Goal: Information Seeking & Learning: Learn about a topic

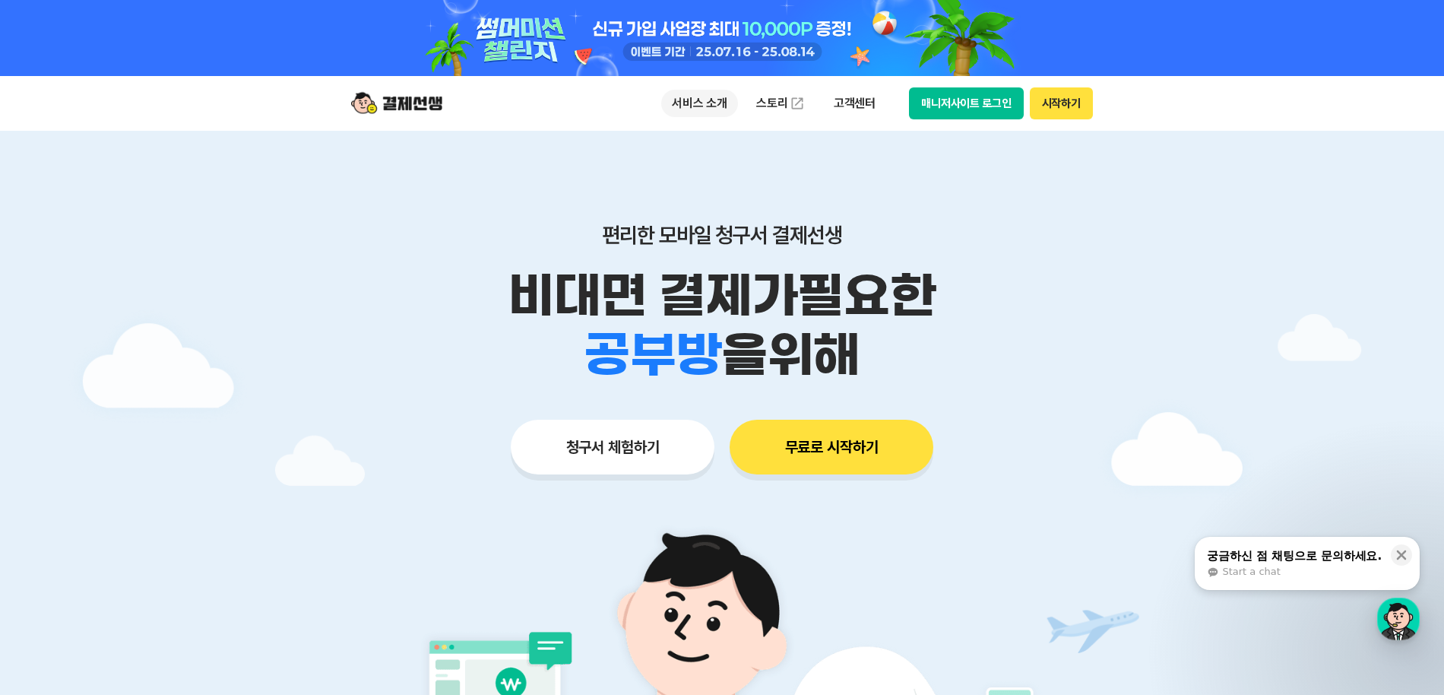
click at [723, 108] on p "서비스 소개" at bounding box center [699, 103] width 77 height 27
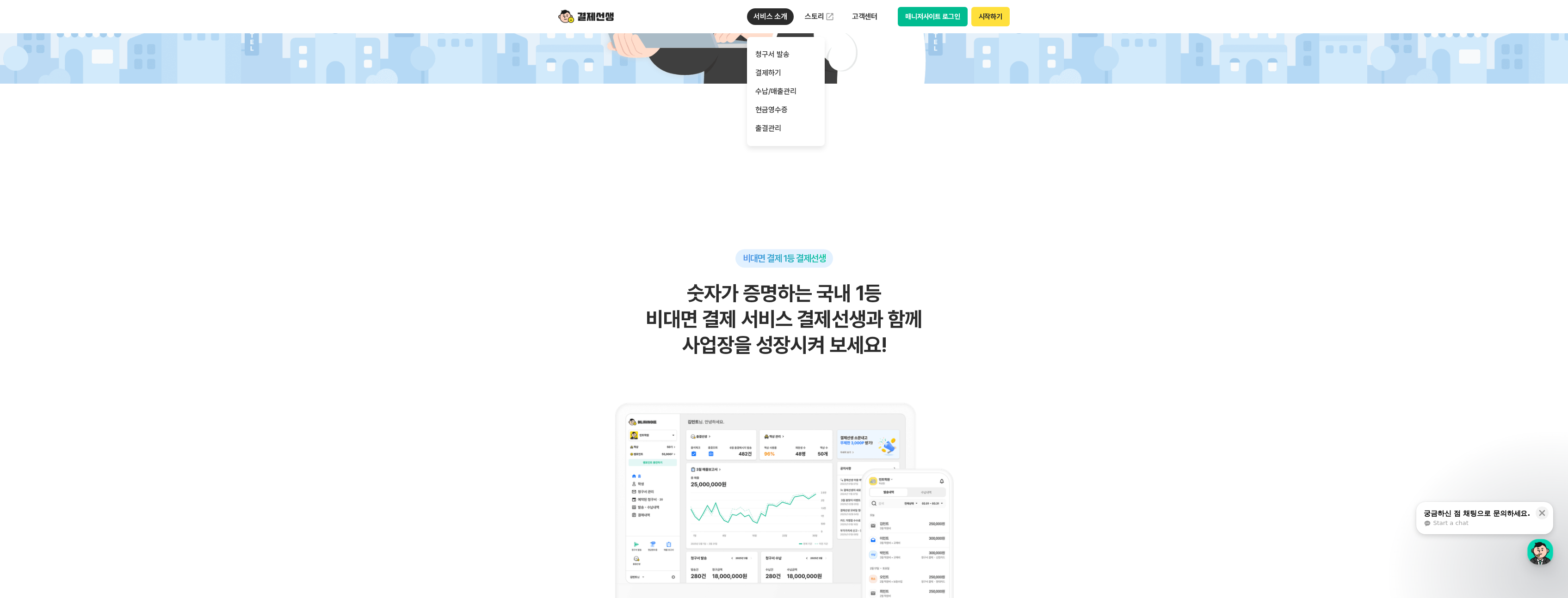
scroll to position [673, 0]
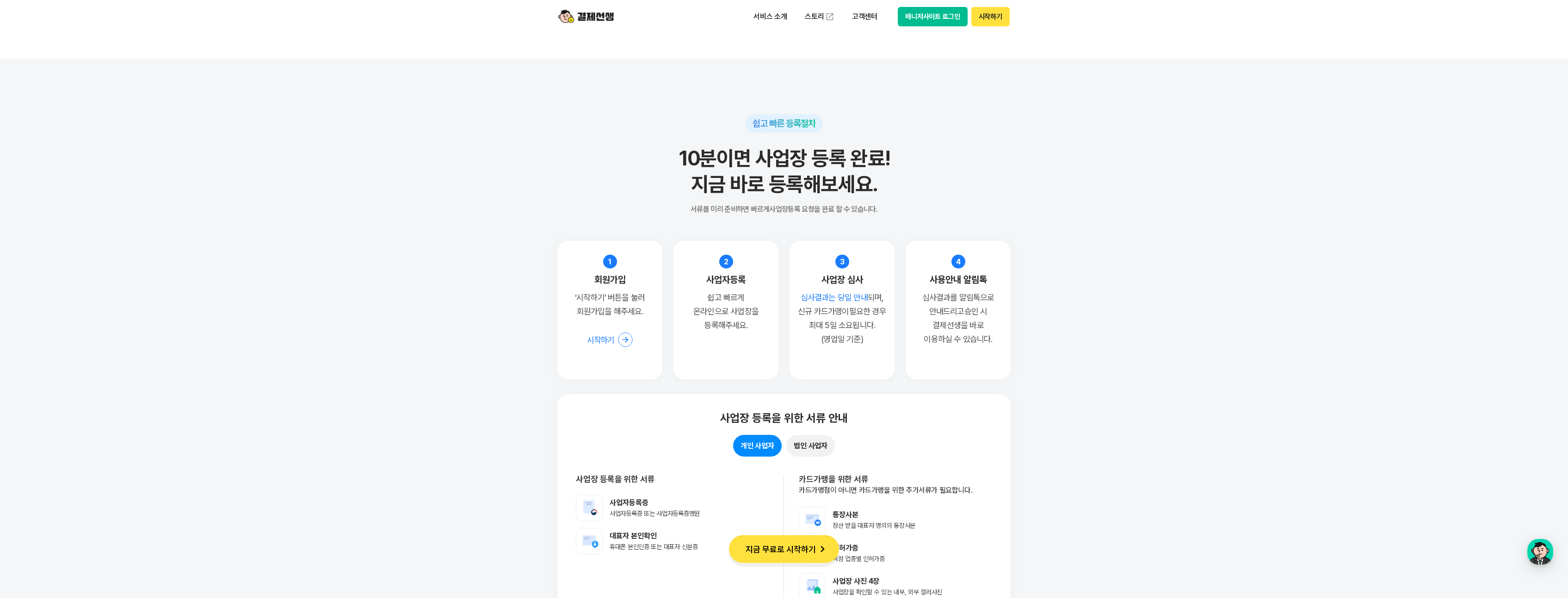
scroll to position [6997, 0]
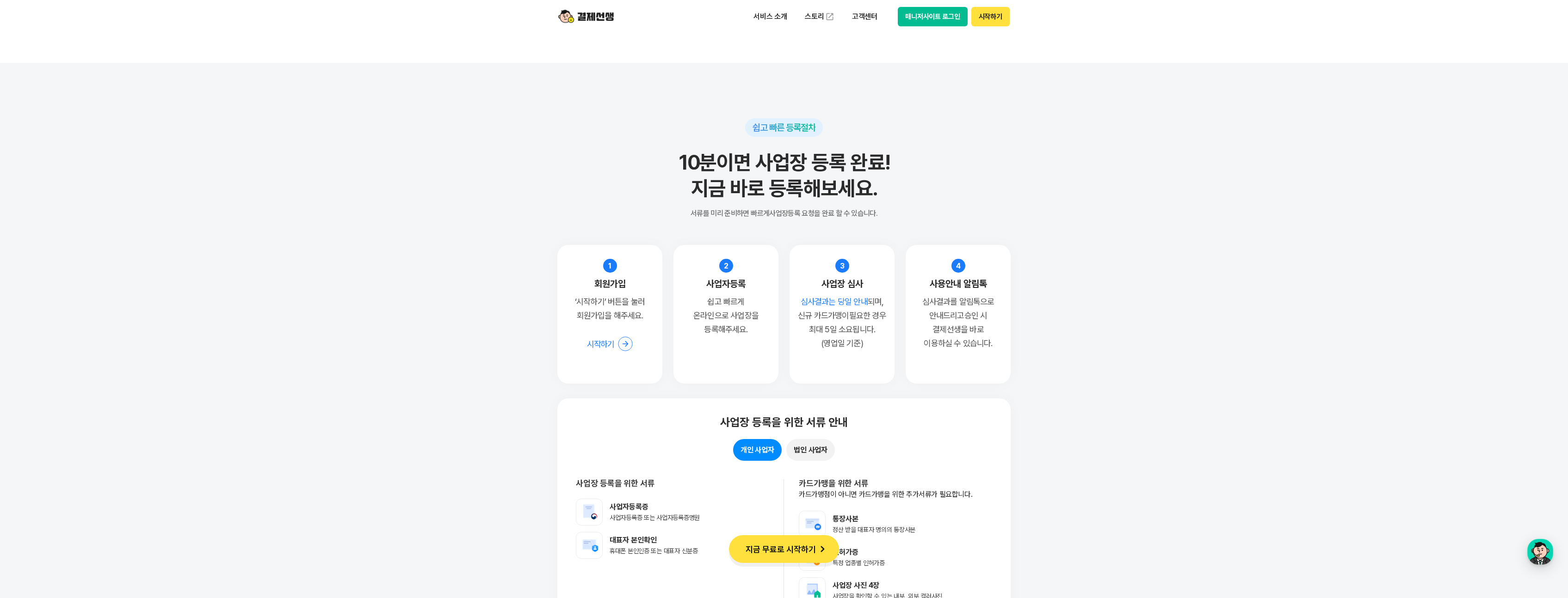
click at [486, 133] on section "쉽고 빠른 등록절차 10분이면 사업장 등록 완료! 지금 바로 등록해보세요. 서류를 미리 준비하면 빠르게 사업장등록 요청을 완료 할 수 있습니다…" at bounding box center [784, 390] width 1568 height 655
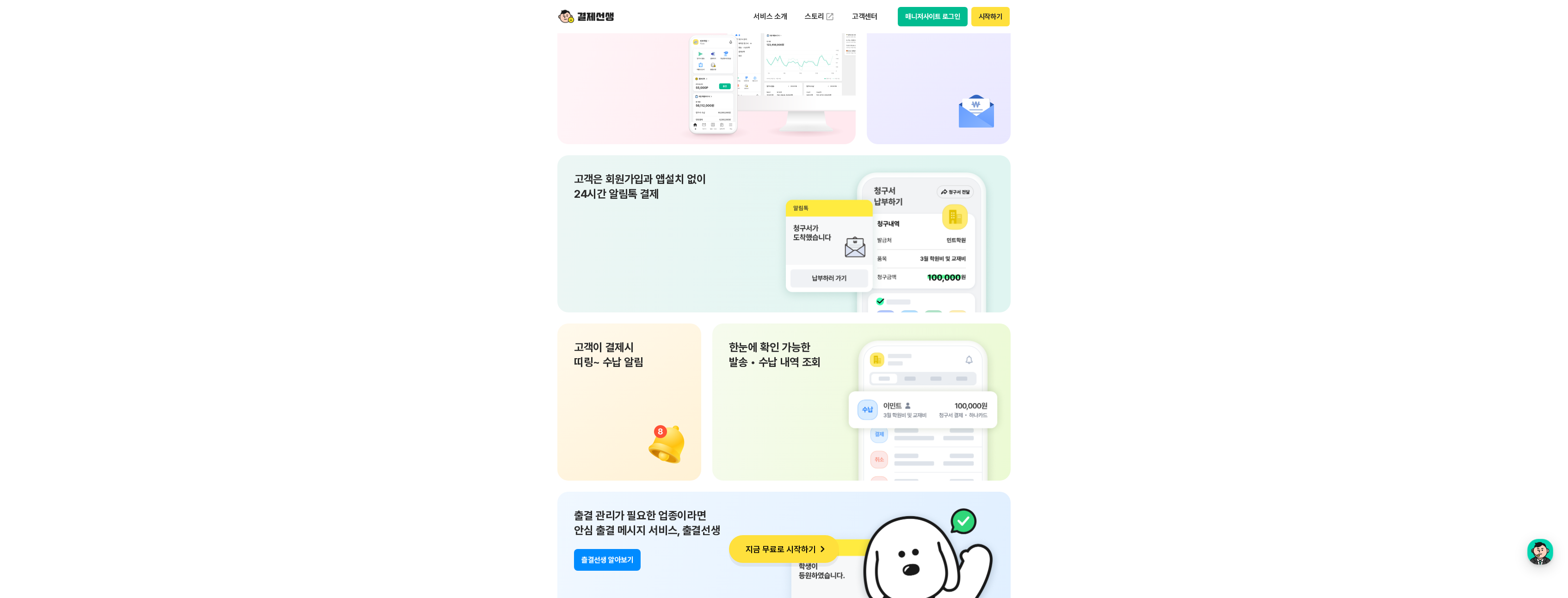
click at [530, 192] on section "쉽고 편한 결제선생 UX 사업장과 고객 모두가 편리하게 사용할 수 있도록 설계 하였습니다. 서비스소개 바로가기 PC와 App으로 언제 어디서든…" at bounding box center [784, 309] width 1568 height 921
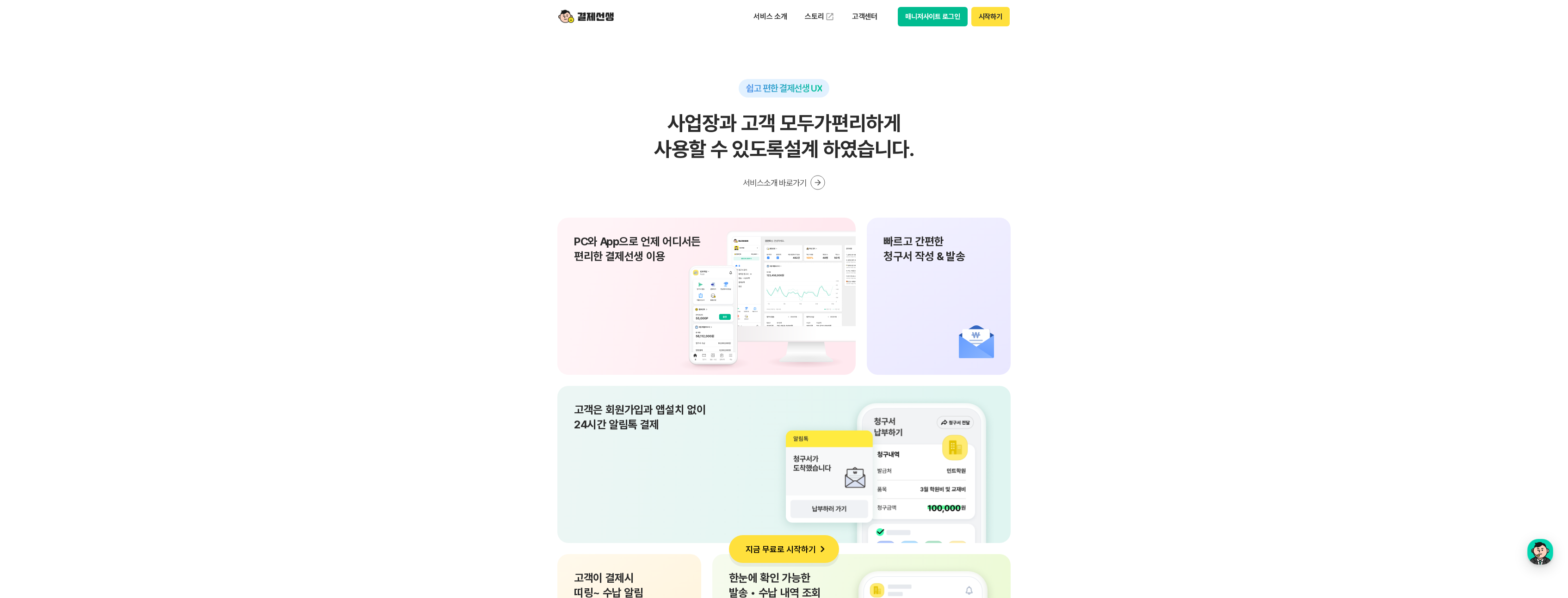
scroll to position [6060, 0]
click at [453, 197] on section "쉽고 편한 결제선생 UX 사업장과 고객 모두가 편리하게 사용할 수 있도록 설계 하였습니다. 서비스소개 바로가기 PC와 App으로 언제 어디서든…" at bounding box center [784, 540] width 1568 height 921
click at [775, 177] on button "서비스소개 바로가기" at bounding box center [783, 184] width 82 height 15
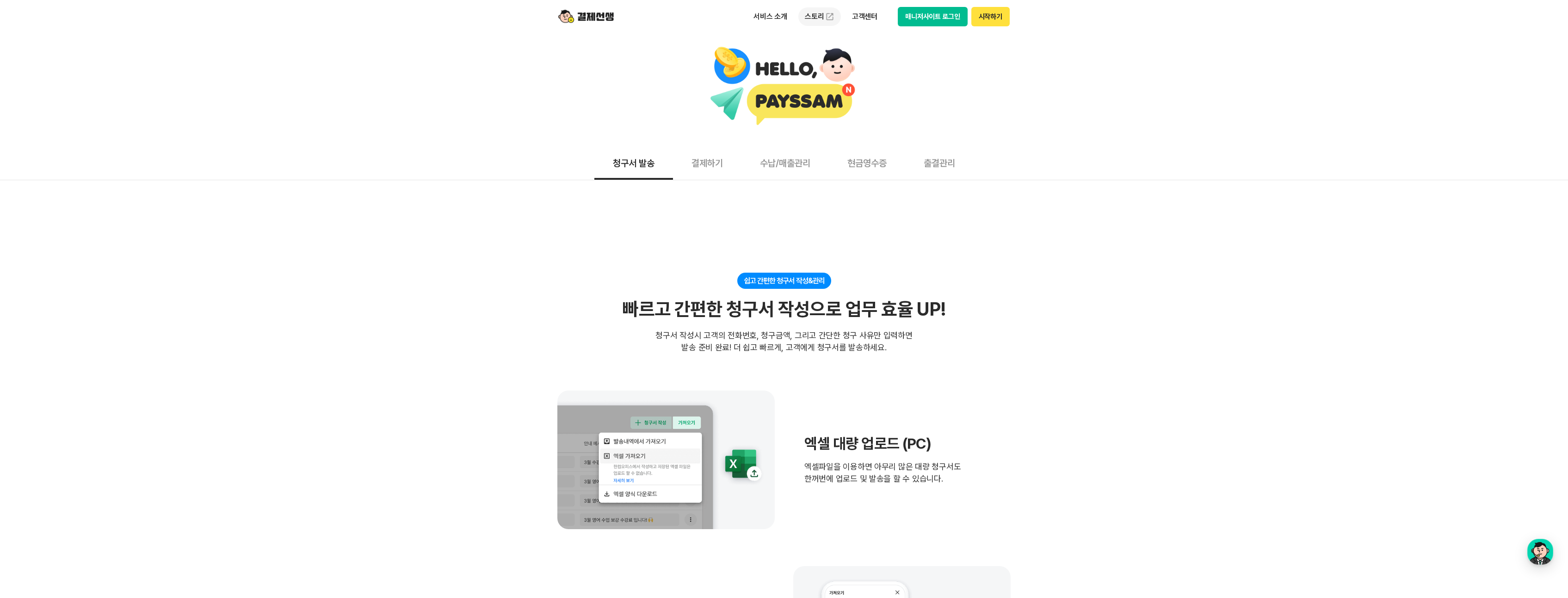
click at [824, 21] on link "스토리" at bounding box center [820, 16] width 43 height 18
click at [867, 13] on p "고객센터" at bounding box center [864, 16] width 38 height 16
click at [859, 40] on ul "자주 묻는 질문 이용 가이드" at bounding box center [884, 64] width 78 height 55
click at [869, 76] on link "이용 가이드" at bounding box center [884, 74] width 78 height 20
click at [768, 22] on p "서비스 소개" at bounding box center [770, 16] width 47 height 16
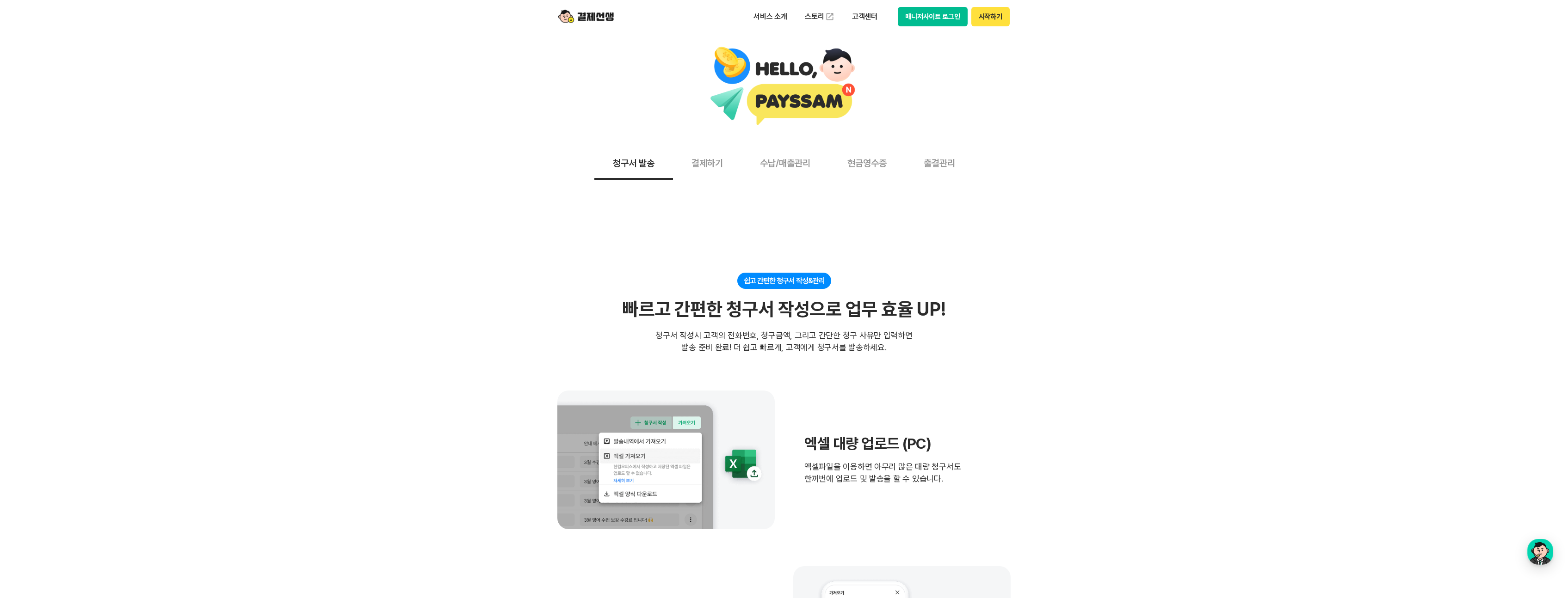
click at [966, 14] on button "매니저사이트 로그인" at bounding box center [933, 16] width 70 height 19
click at [603, 23] on img at bounding box center [586, 16] width 55 height 18
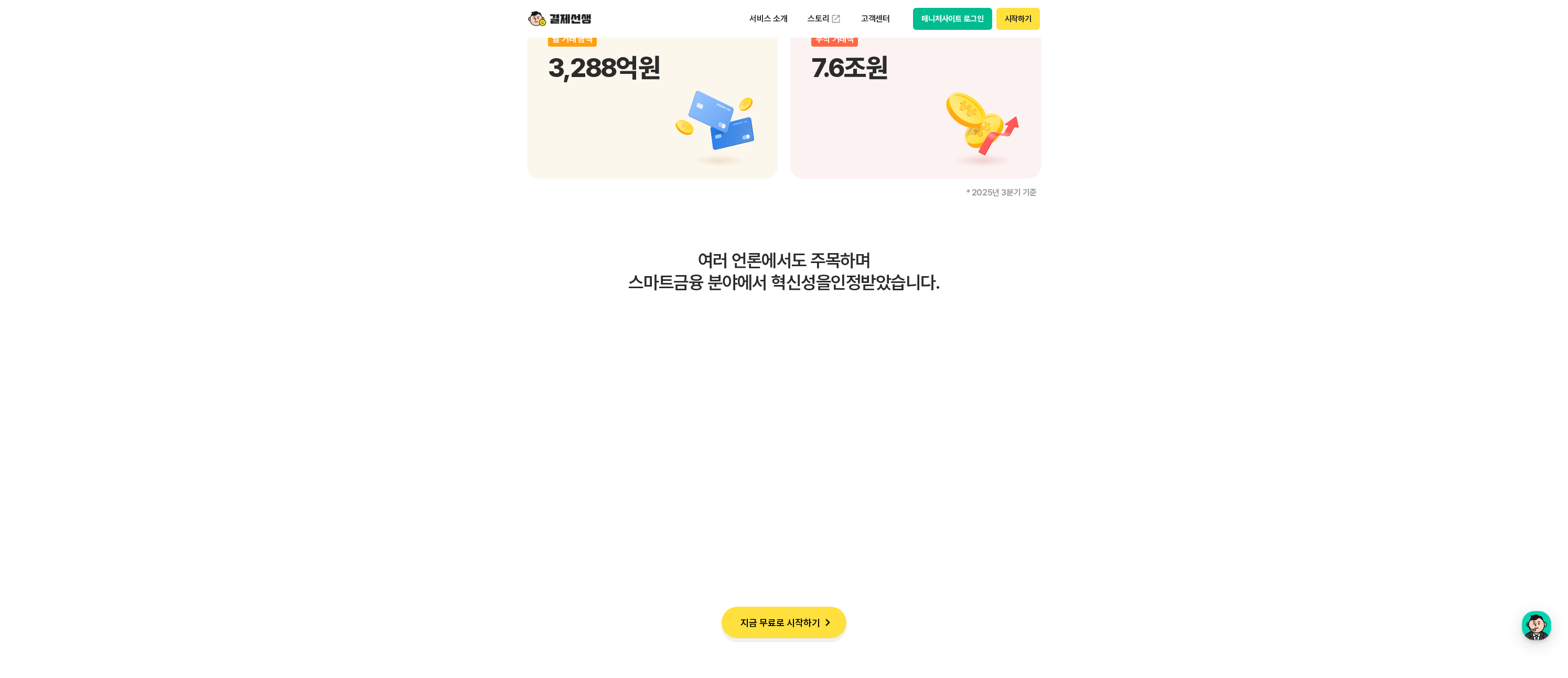
scroll to position [1991, 0]
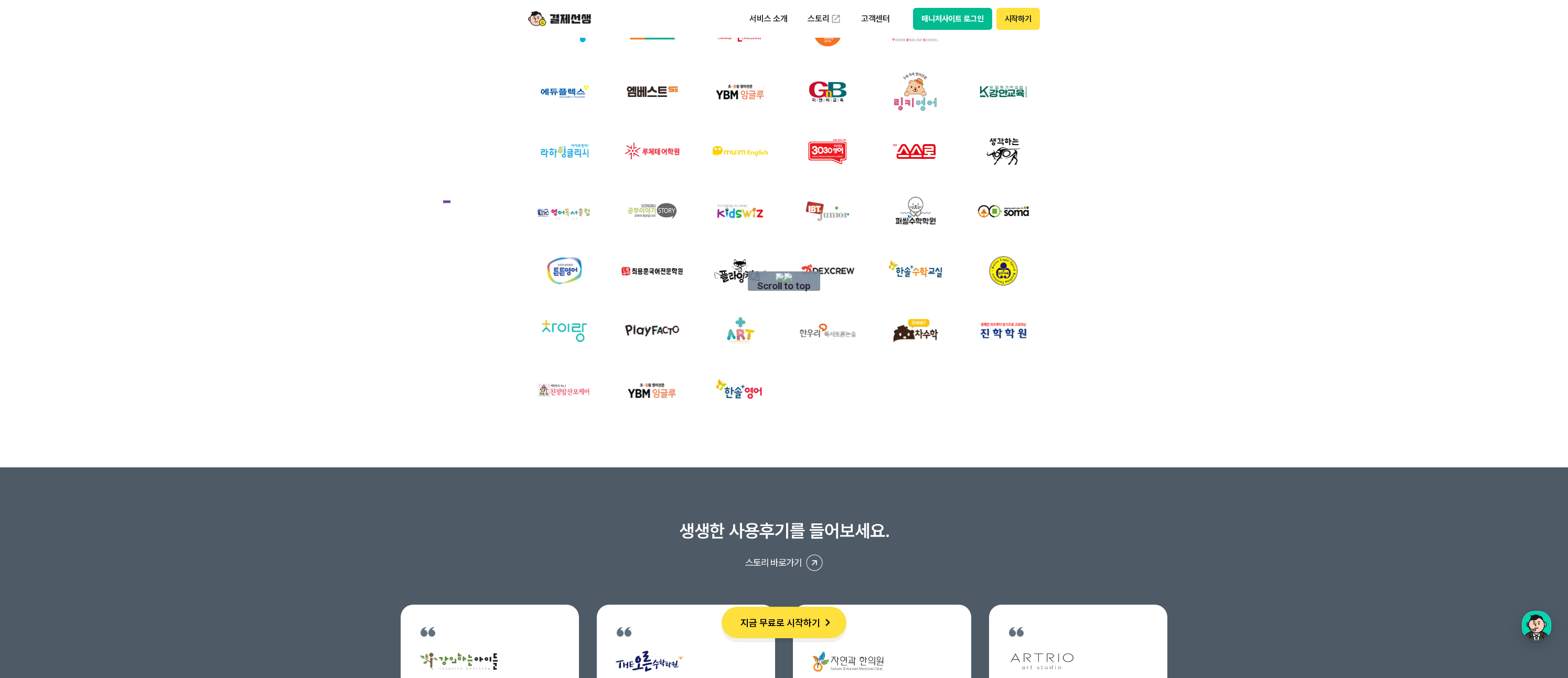
drag, startPoint x: 443, startPoint y: 202, endPoint x: 538, endPoint y: 158, distance: 104.7
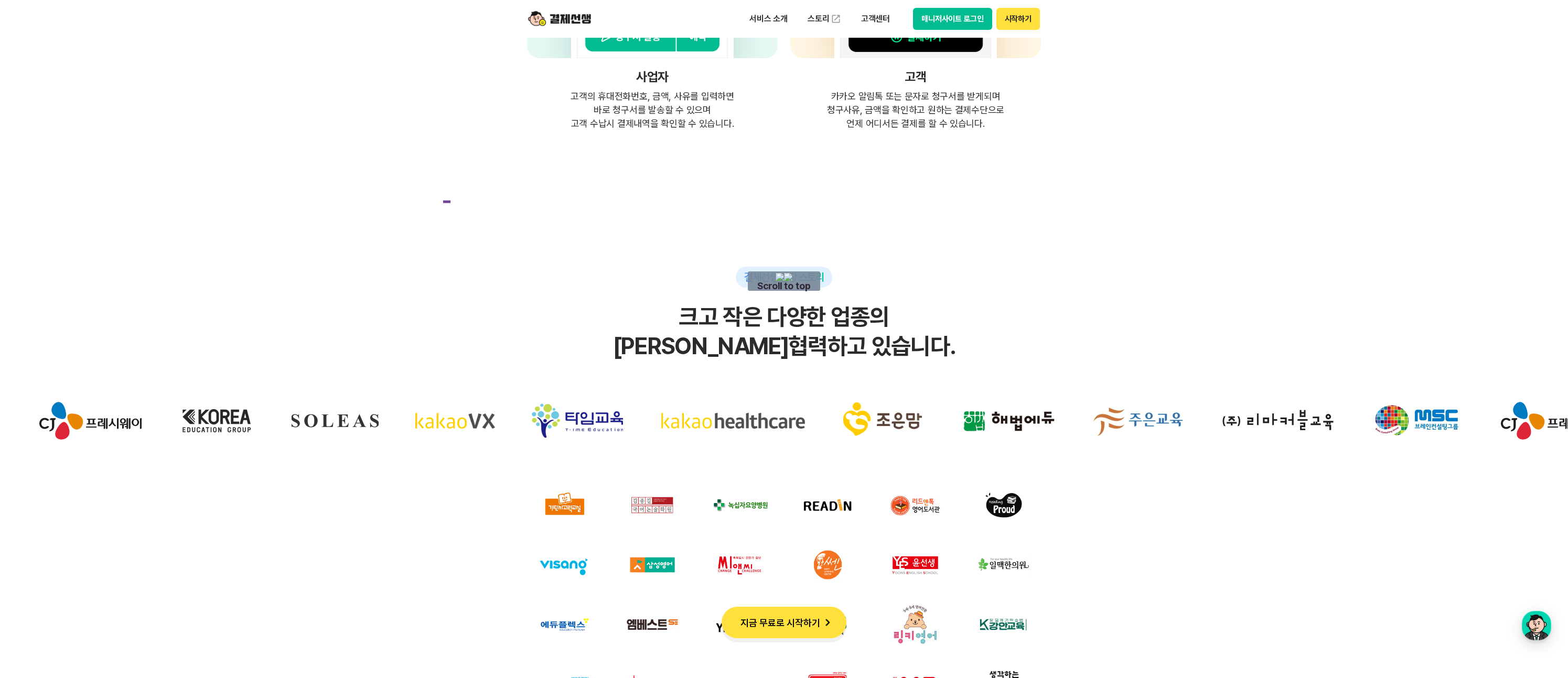
scroll to position [0, 0]
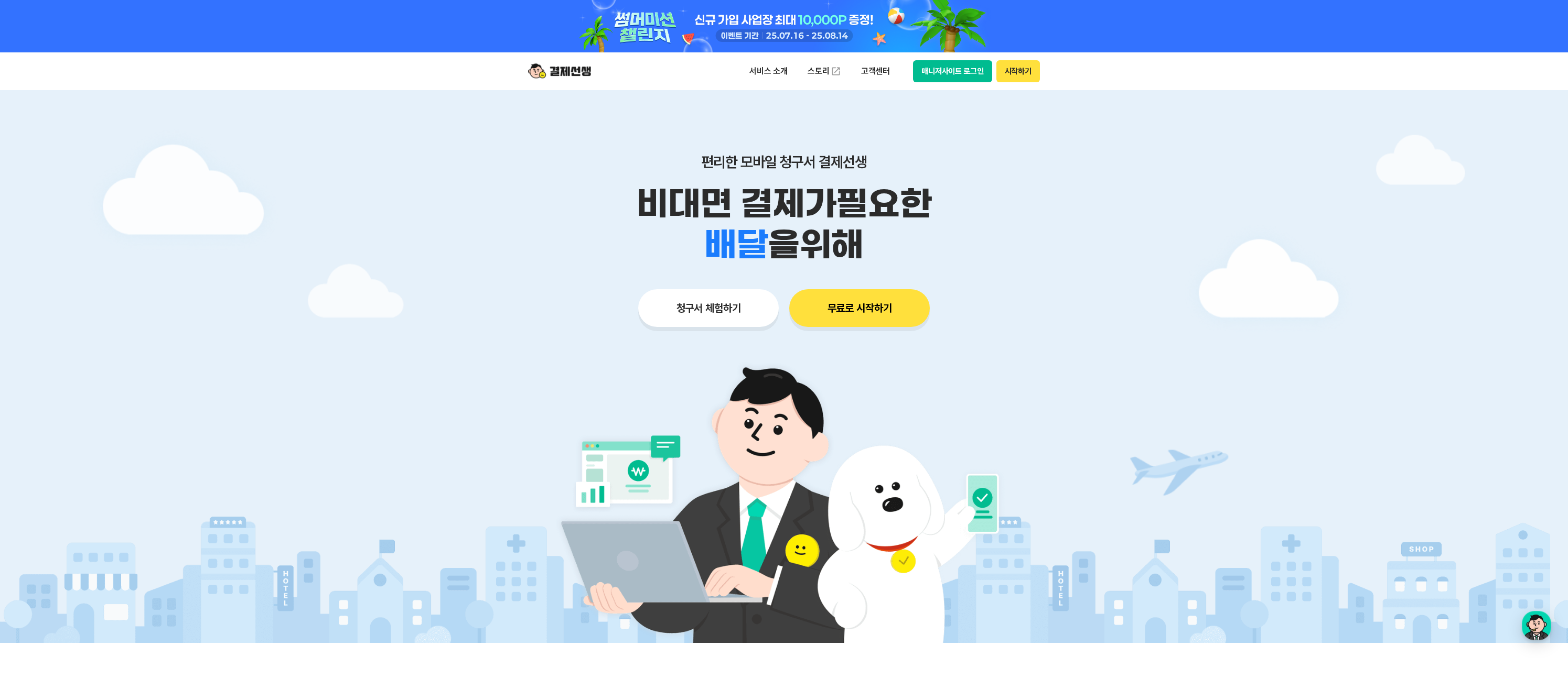
click at [697, 37] on div at bounding box center [784, 26] width 537 height 52
drag, startPoint x: 761, startPoint y: 246, endPoint x: 680, endPoint y: 244, distance: 81.0
click at [680, 244] on div "학원 공부방 호텔 쇼핑몰 병원 배달 보험사 항공사 골프장 을 위해" at bounding box center [784, 244] width 537 height 41
click at [355, 217] on div at bounding box center [784, 367] width 1568 height 553
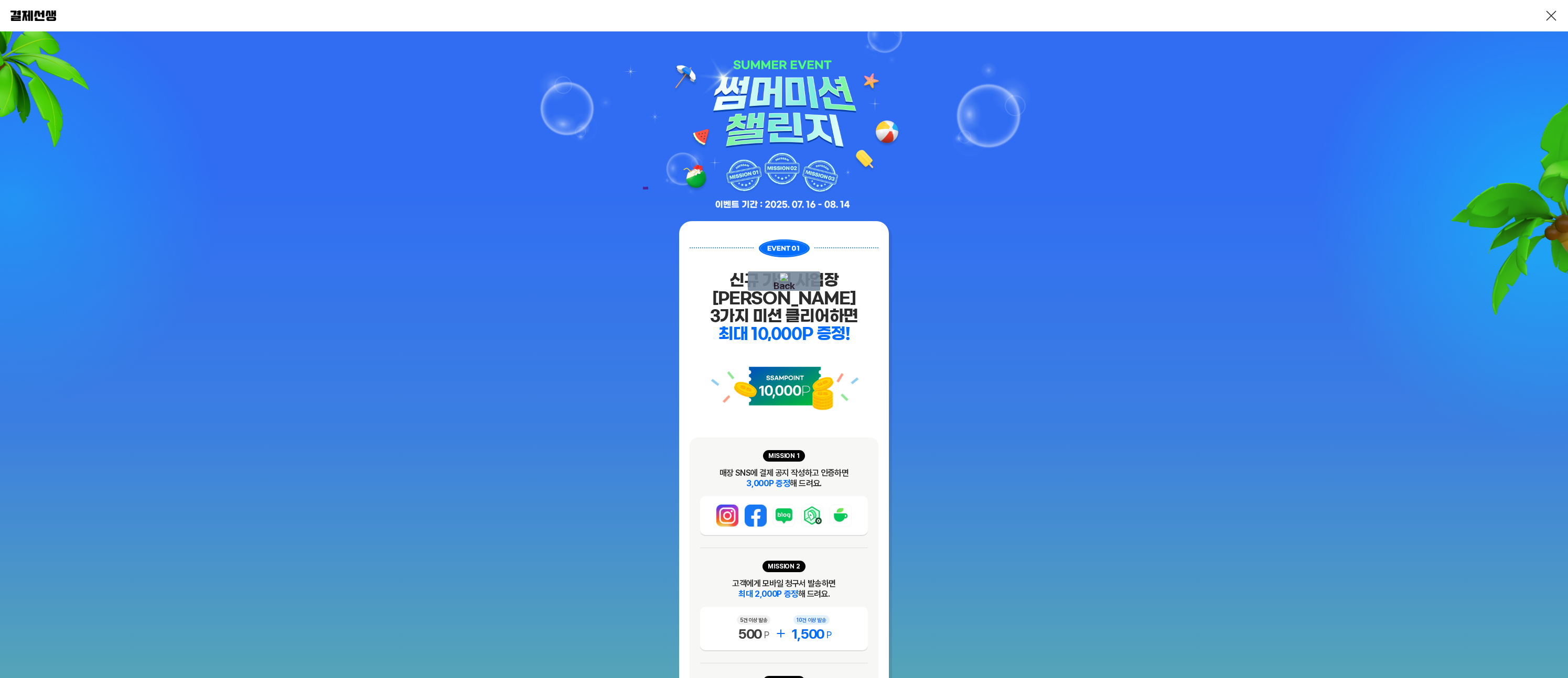
drag, startPoint x: 648, startPoint y: 188, endPoint x: 643, endPoint y: 188, distance: 5.0
